Goal: Information Seeking & Learning: Learn about a topic

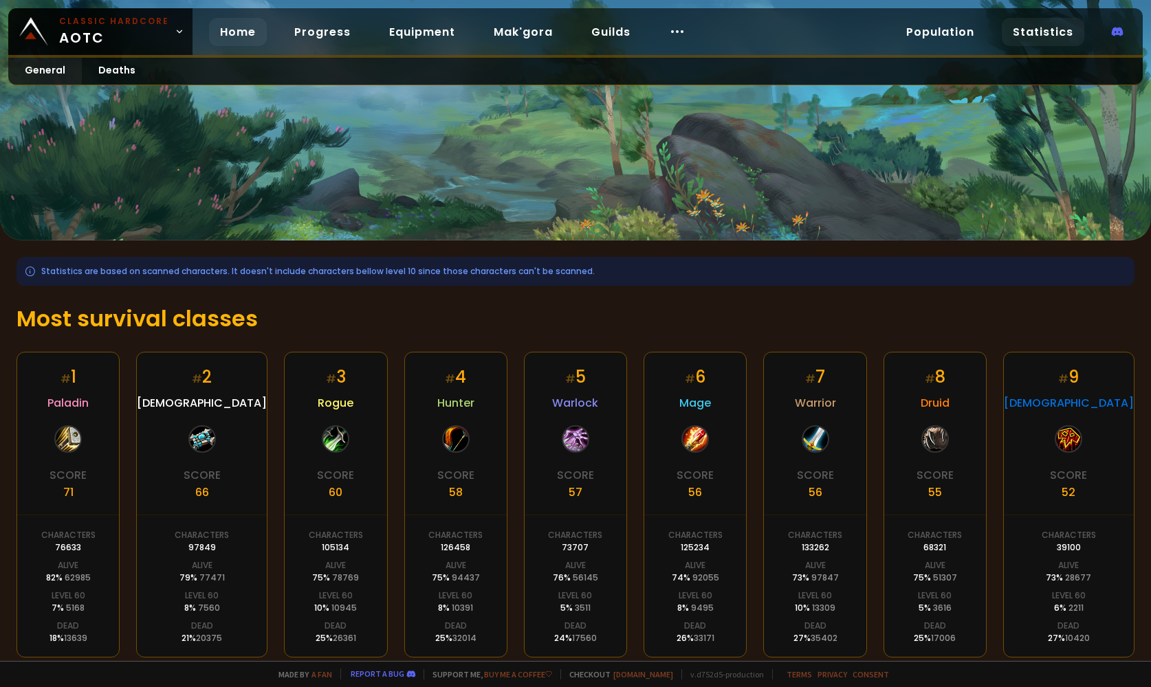
click at [223, 30] on link "Home" at bounding box center [238, 32] width 58 height 28
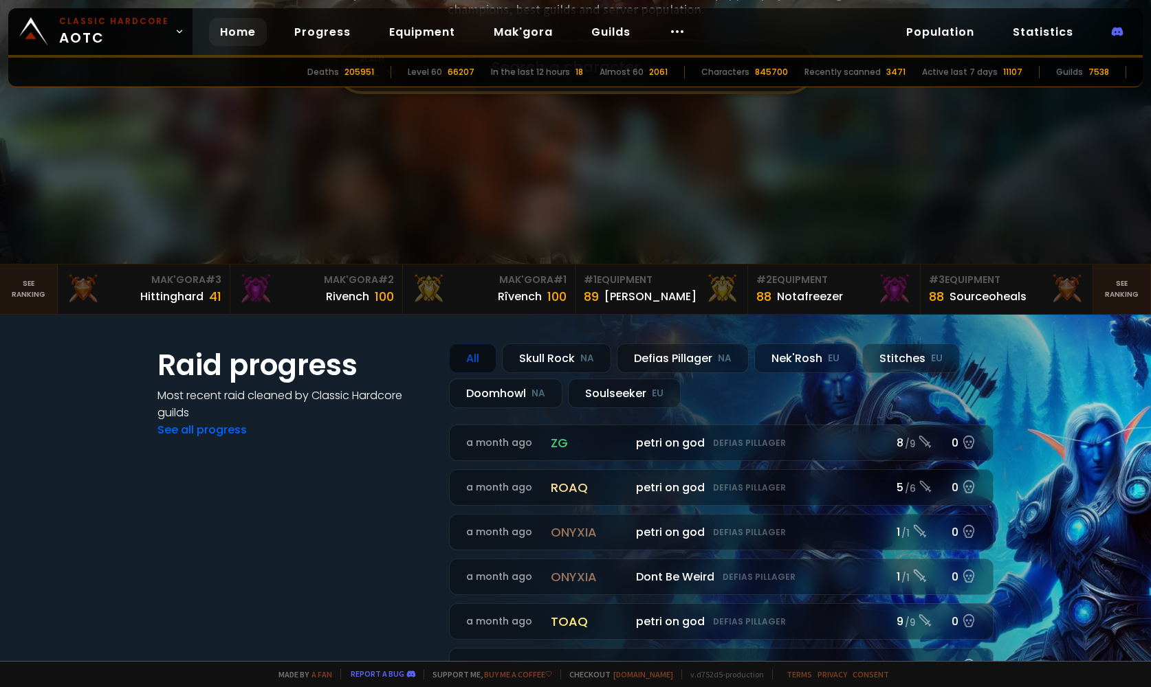
scroll to position [82, 0]
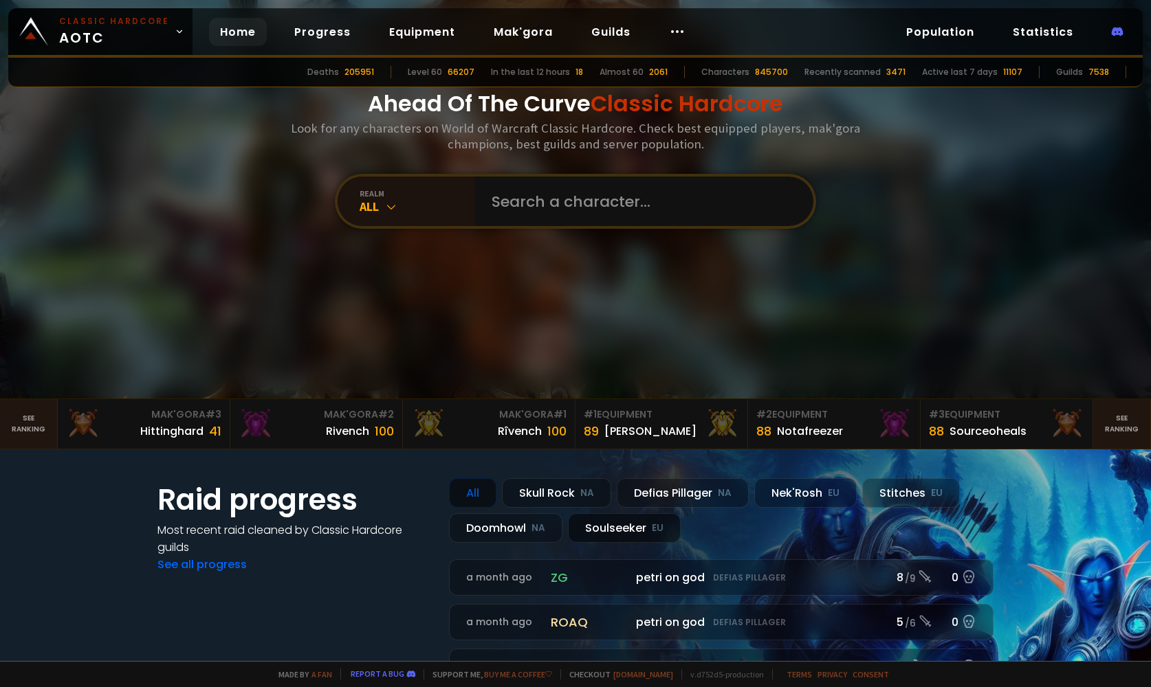
click at [629, 530] on div "Soulseeker EU" at bounding box center [624, 529] width 113 height 30
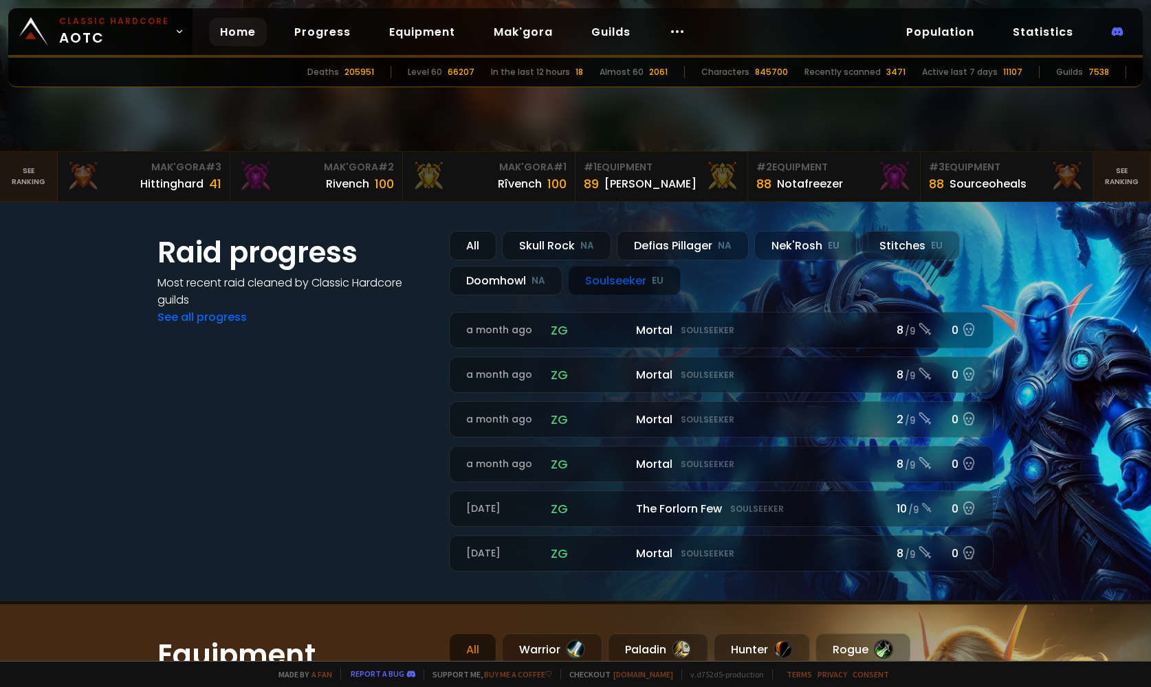
scroll to position [0, 0]
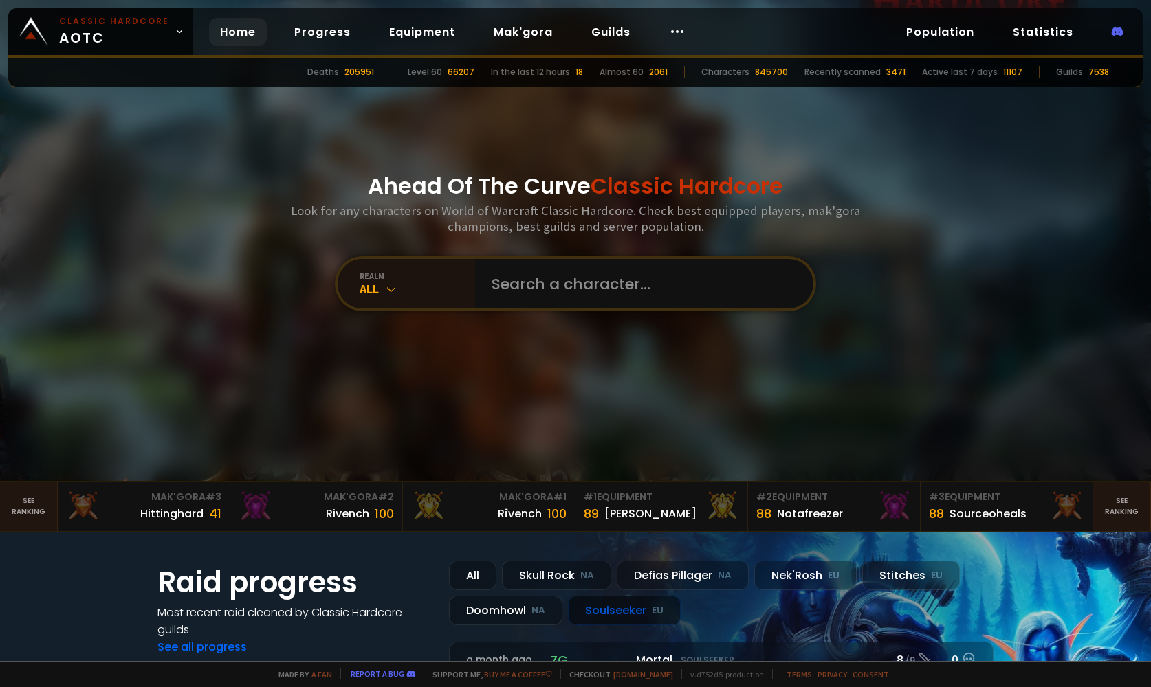
click at [772, 29] on div "Classic Hardcore AOTC Home Progress Equipment Mak'gora Guilds Population Statis…" at bounding box center [575, 32] width 1134 height 49
click at [1035, 33] on link "Statistics" at bounding box center [1043, 32] width 82 height 28
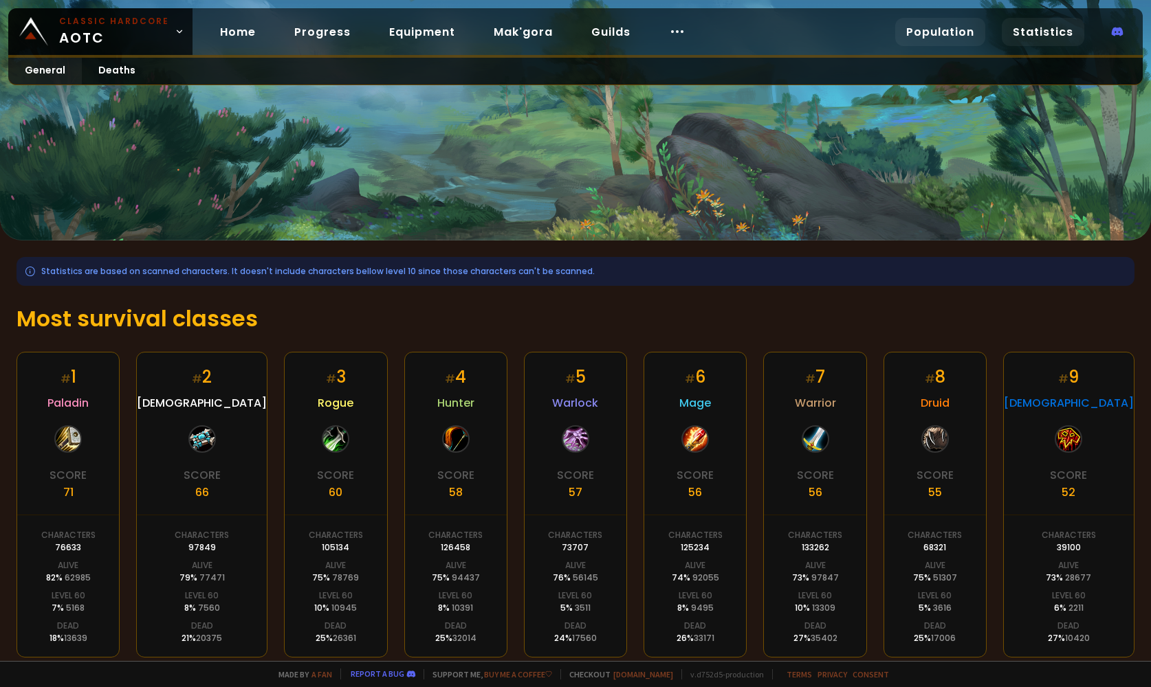
click at [962, 36] on link "Population" at bounding box center [940, 32] width 90 height 28
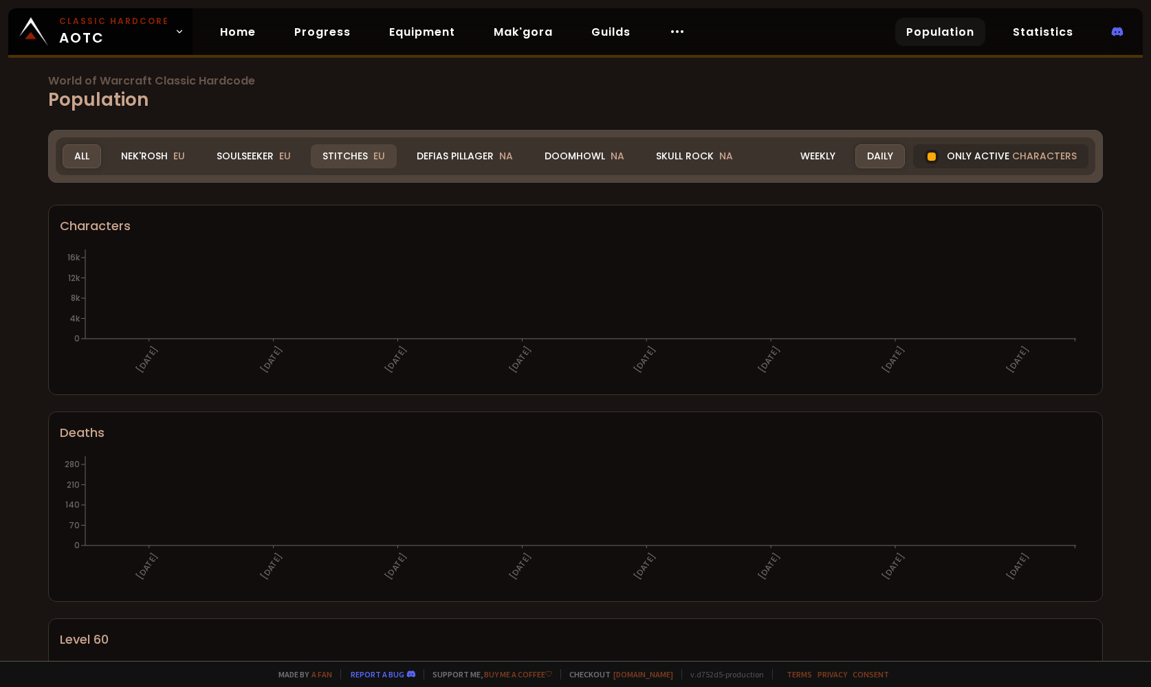
click at [361, 150] on div "Stitches EU" at bounding box center [354, 156] width 86 height 24
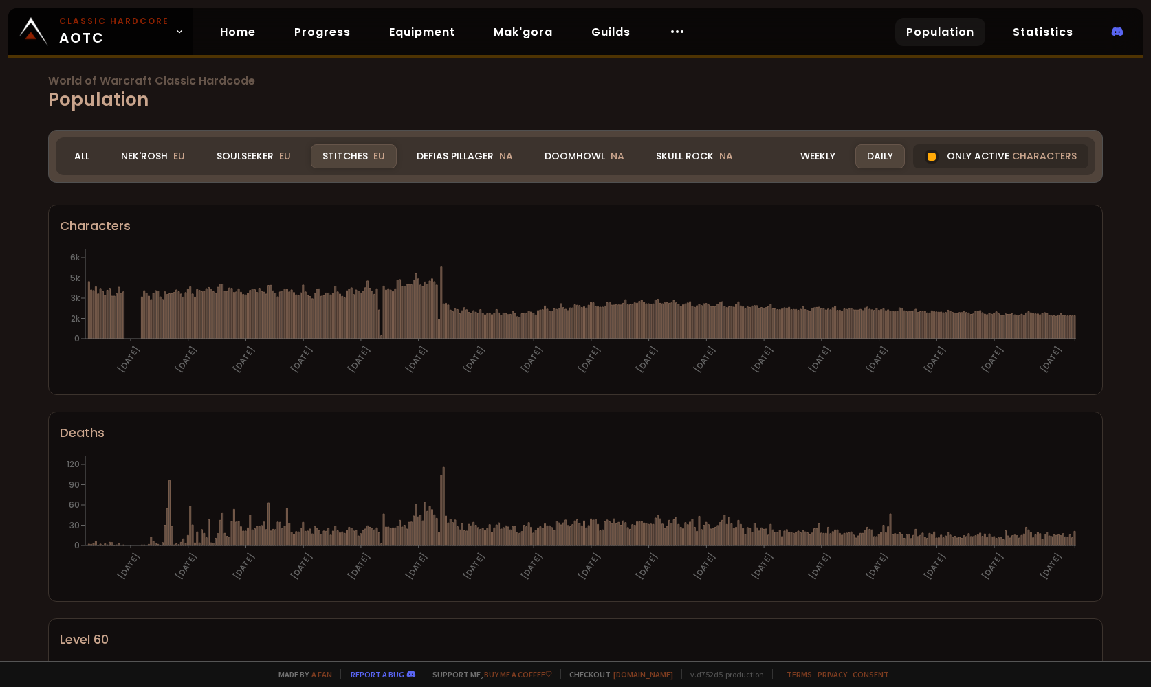
click at [353, 159] on div "Stitches EU" at bounding box center [354, 156] width 86 height 24
click at [357, 152] on div "Stitches EU" at bounding box center [354, 156] width 86 height 24
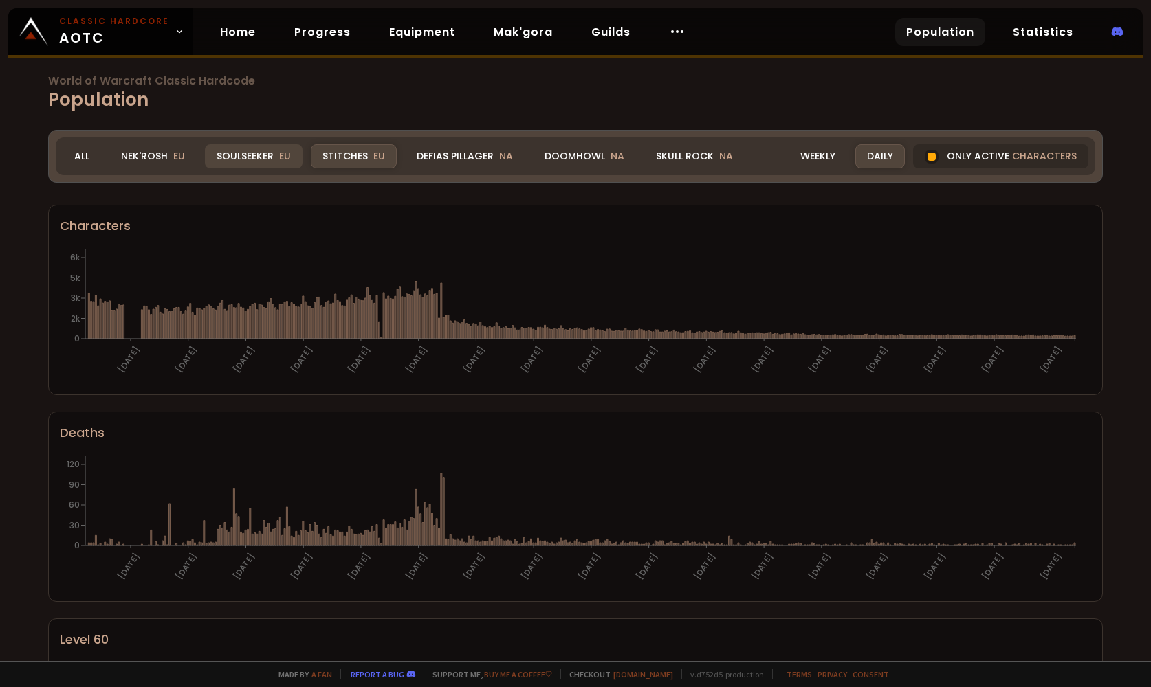
click at [272, 155] on div "Soulseeker EU" at bounding box center [254, 156] width 98 height 24
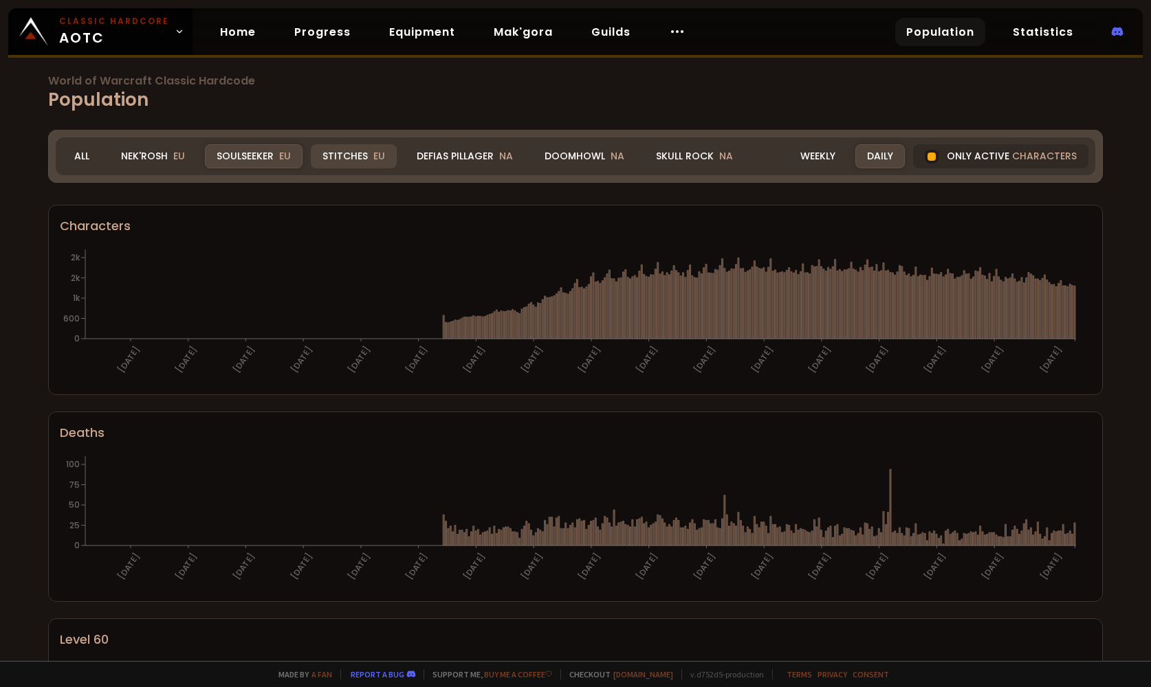
click at [351, 153] on div "Stitches EU" at bounding box center [354, 156] width 86 height 24
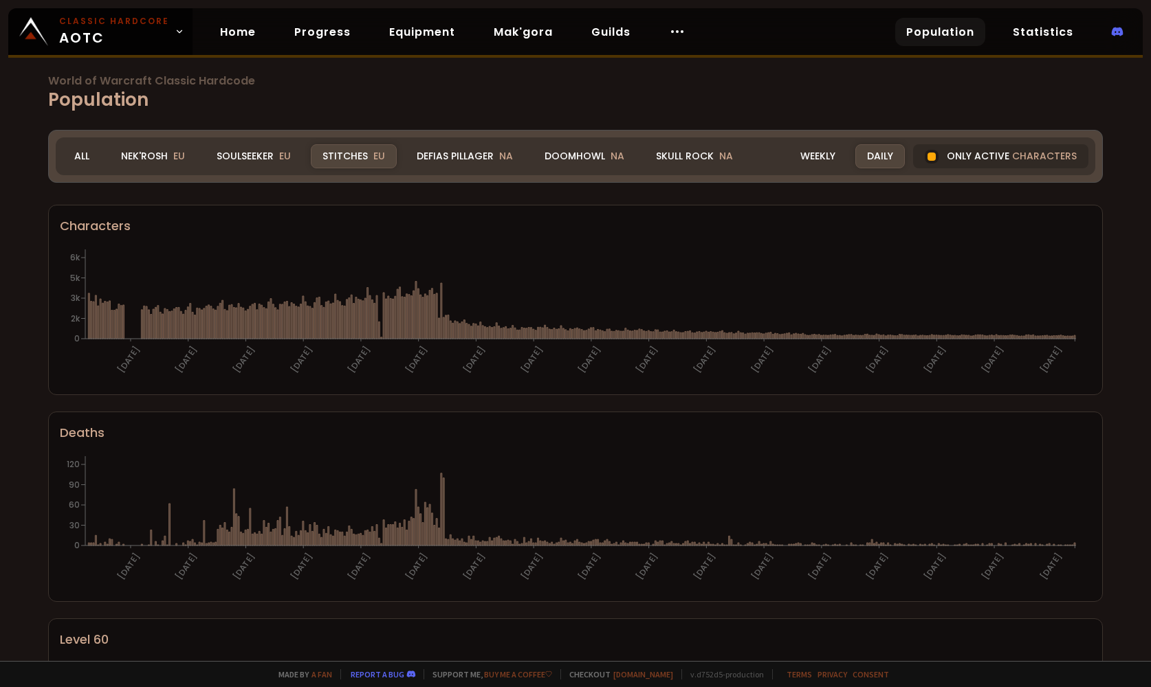
click at [342, 158] on div "Stitches EU" at bounding box center [354, 156] width 86 height 24
click at [243, 153] on div "Soulseeker EU" at bounding box center [254, 156] width 98 height 24
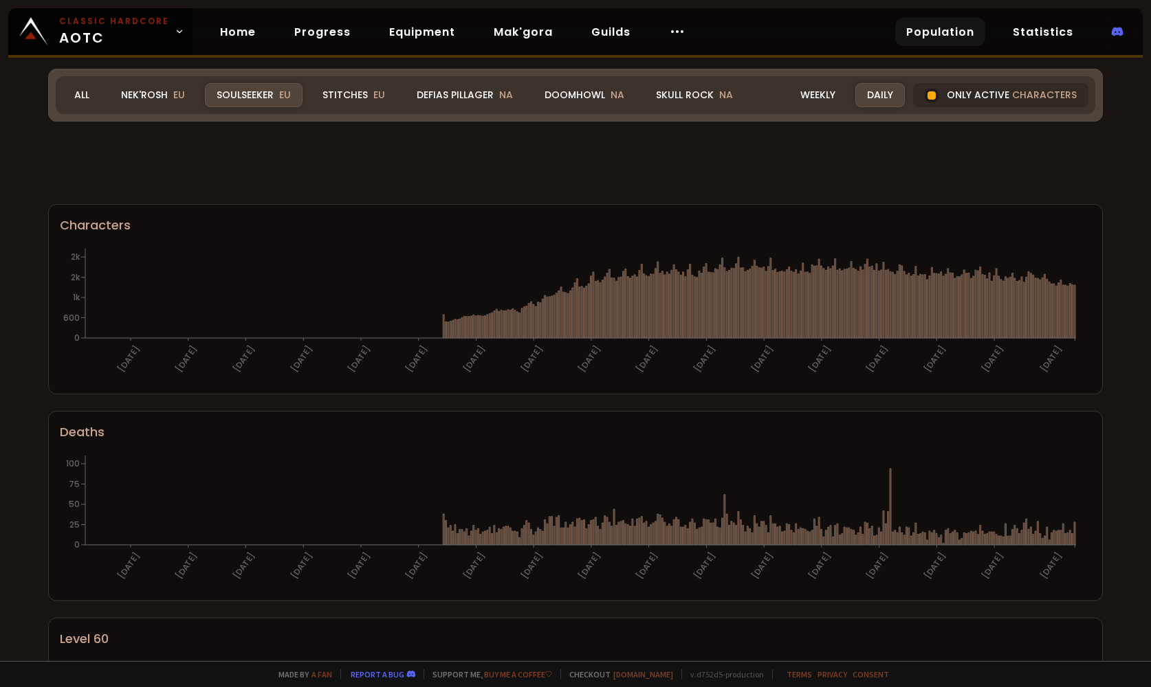
scroll to position [715, 0]
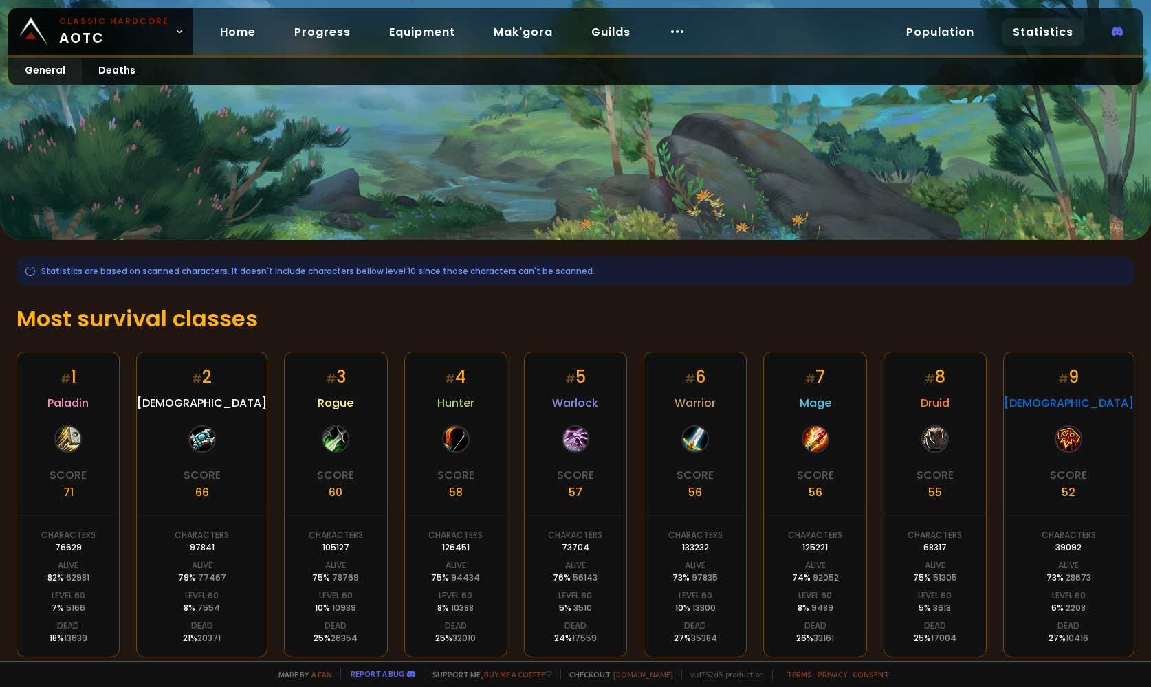
scroll to position [156, 0]
